Goal: Navigation & Orientation: Find specific page/section

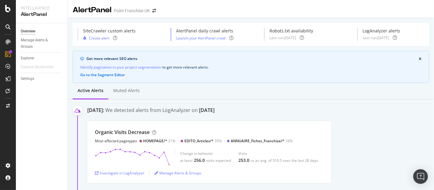
scroll to position [45, 0]
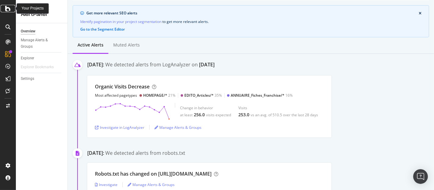
click at [4, 8] on div at bounding box center [8, 8] width 15 height 7
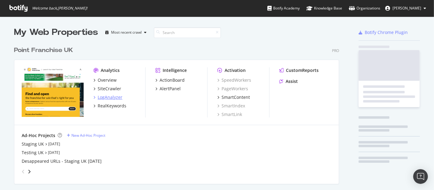
scroll to position [184, 424]
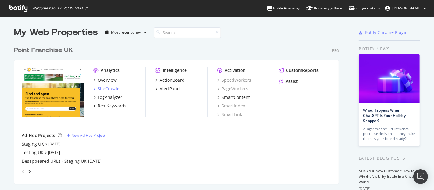
click at [106, 90] on div "SiteCrawler" at bounding box center [110, 88] width 24 height 6
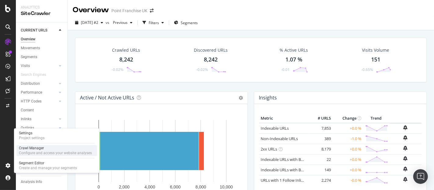
click at [36, 147] on div "Crawl Manager" at bounding box center [55, 147] width 73 height 5
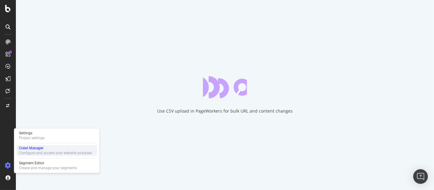
click at [28, 152] on div "Configure and access your website analyses" at bounding box center [55, 152] width 73 height 5
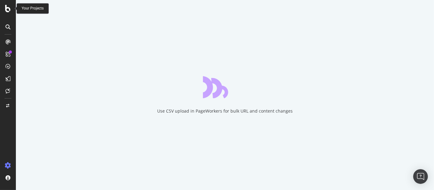
click at [7, 10] on icon at bounding box center [7, 8] width 5 height 7
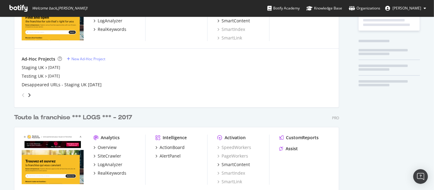
scroll to position [116, 0]
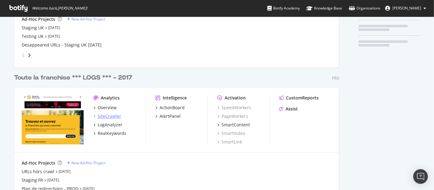
click at [101, 114] on div "SiteCrawler" at bounding box center [110, 116] width 24 height 6
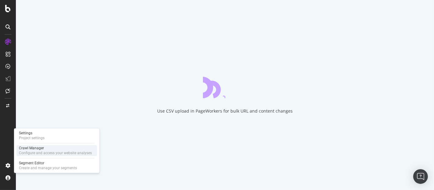
click at [29, 151] on div "Configure and access your website analyses" at bounding box center [55, 152] width 73 height 5
click at [46, 150] on div "Crawl Manager" at bounding box center [55, 147] width 73 height 5
